Goal: Transaction & Acquisition: Purchase product/service

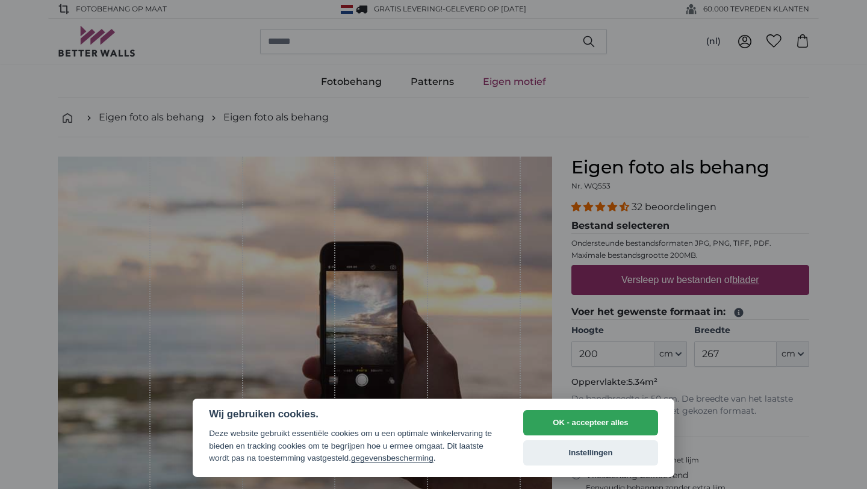
click at [677, 352] on div at bounding box center [433, 244] width 867 height 489
click at [628, 356] on div at bounding box center [433, 244] width 867 height 489
click at [590, 425] on button "OK - accepteer alles" at bounding box center [590, 422] width 135 height 25
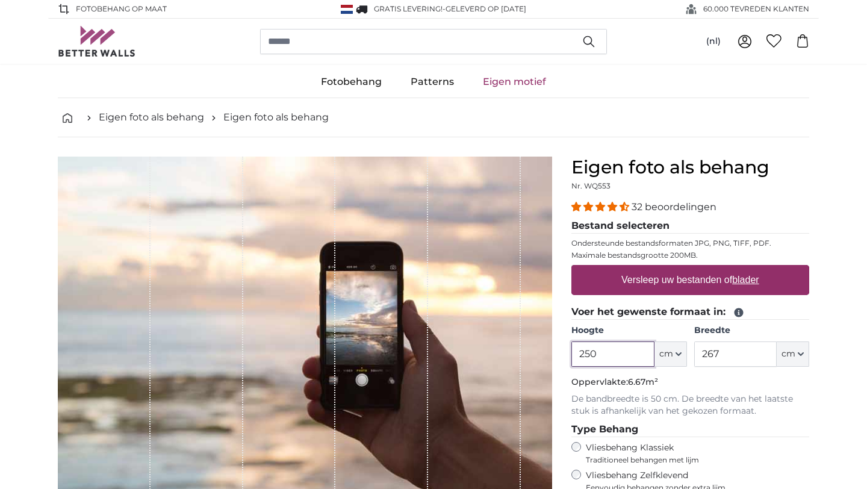
type input "250"
click at [722, 356] on input "267" at bounding box center [735, 353] width 82 height 25
type input "2"
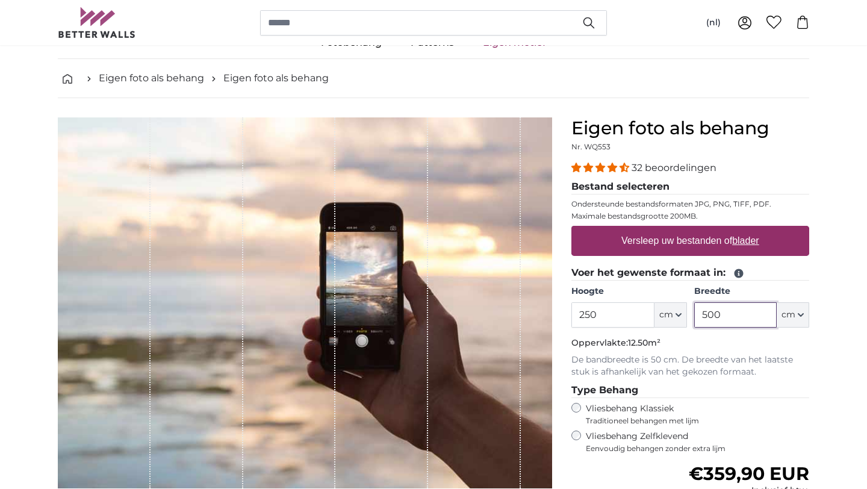
scroll to position [36, 0]
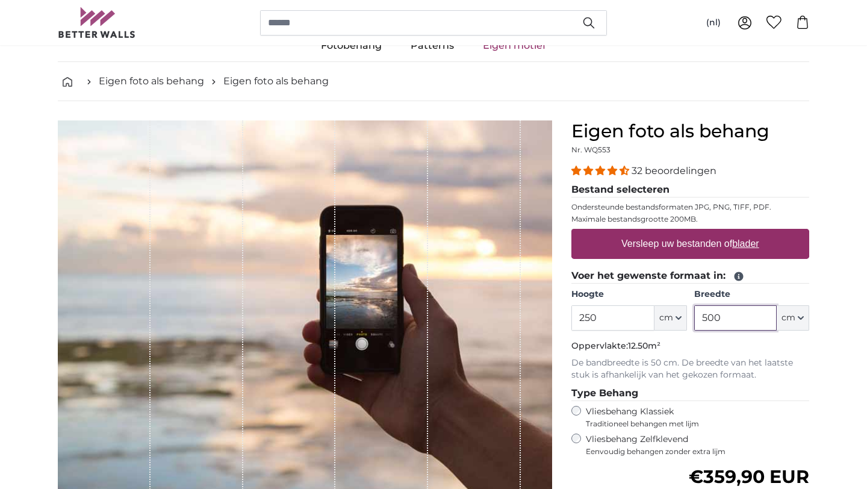
type input "500"
click at [655, 238] on label "Versleep uw bestanden of blader" at bounding box center [689, 244] width 147 height 24
click at [655, 232] on input "Versleep uw bestanden of blader" at bounding box center [690, 231] width 238 height 4
type input "**********"
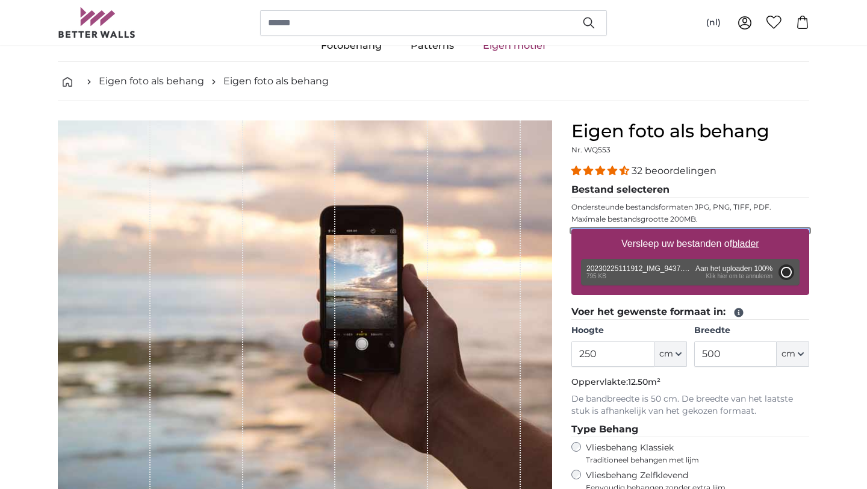
type input "96"
type input "144"
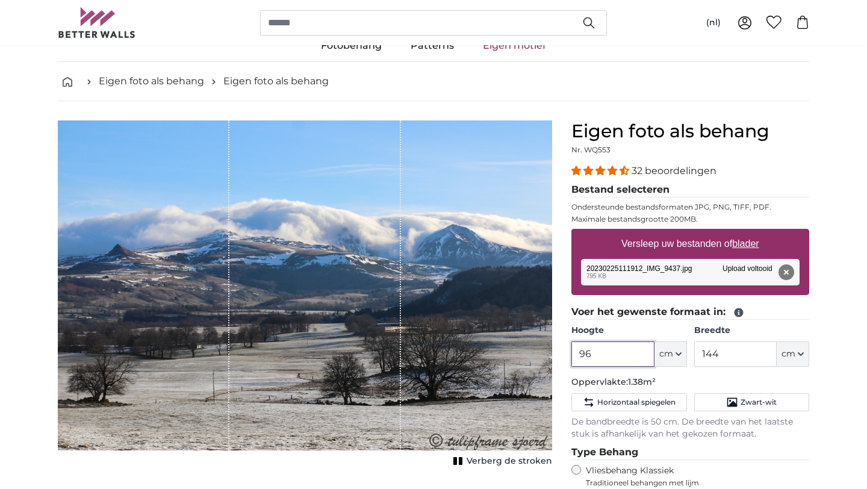
click at [623, 360] on input "96" at bounding box center [612, 353] width 82 height 25
type input "9"
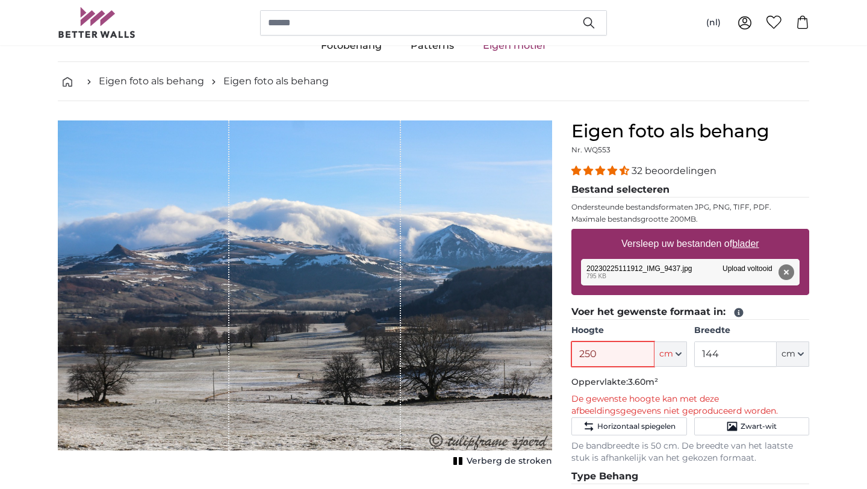
type input "250"
click at [741, 354] on input "144" at bounding box center [735, 353] width 82 height 25
type input "1"
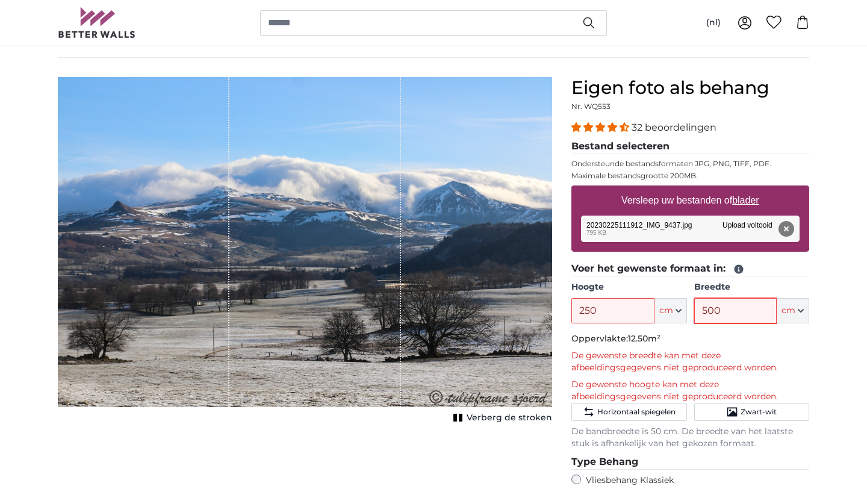
scroll to position [79, 0]
drag, startPoint x: 450, startPoint y: 276, endPoint x: 404, endPoint y: 281, distance: 46.0
click at [404, 281] on div "1 of 1" at bounding box center [305, 243] width 494 height 330
click at [727, 312] on input "500" at bounding box center [735, 311] width 82 height 25
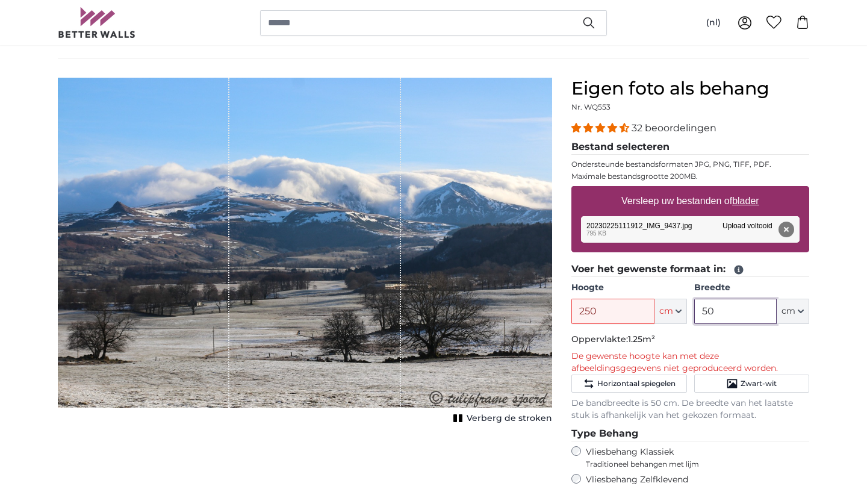
type input "50"
